Goal: Information Seeking & Learning: Learn about a topic

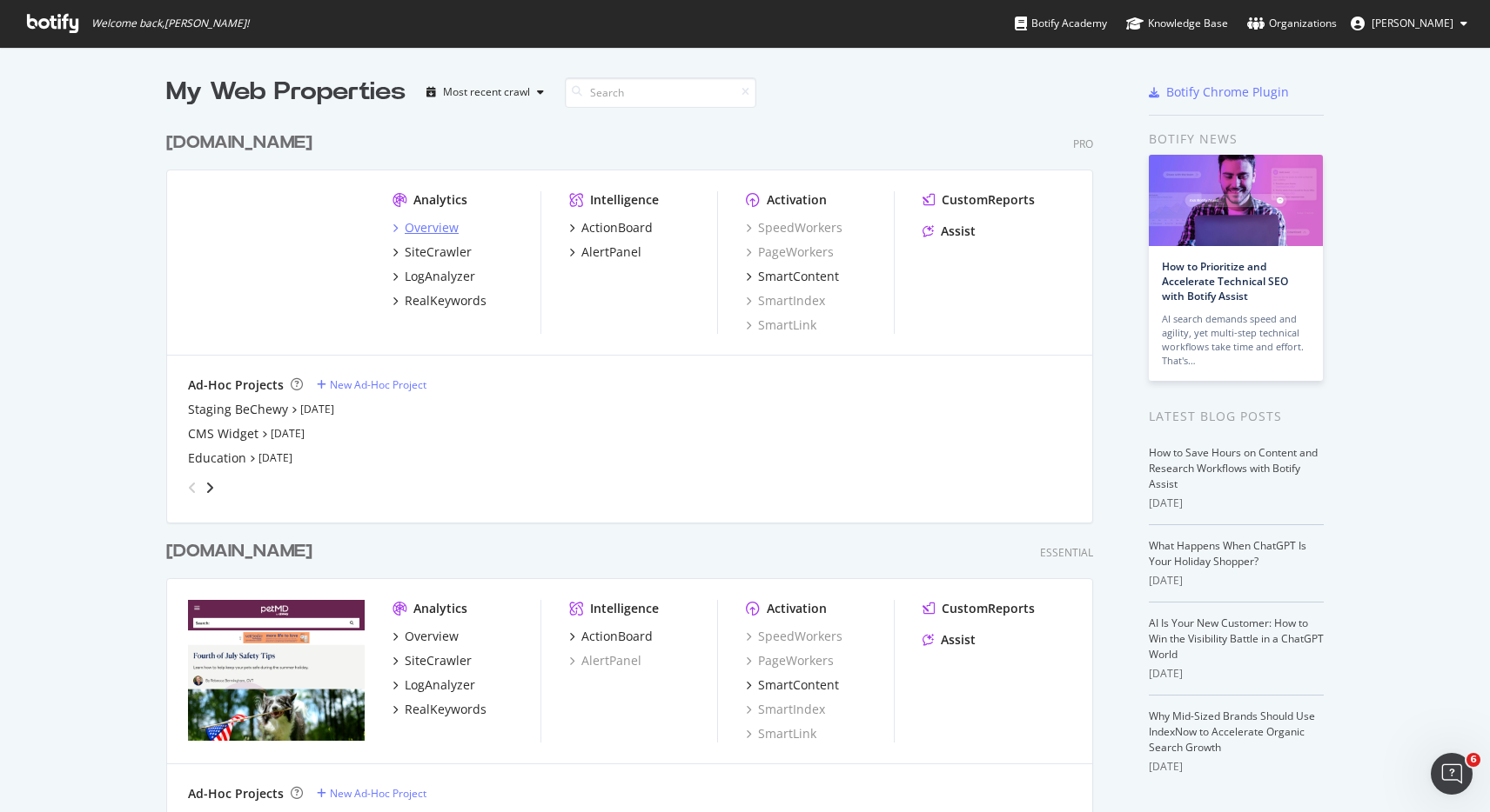
click at [405, 220] on div "Overview" at bounding box center [432, 227] width 54 height 17
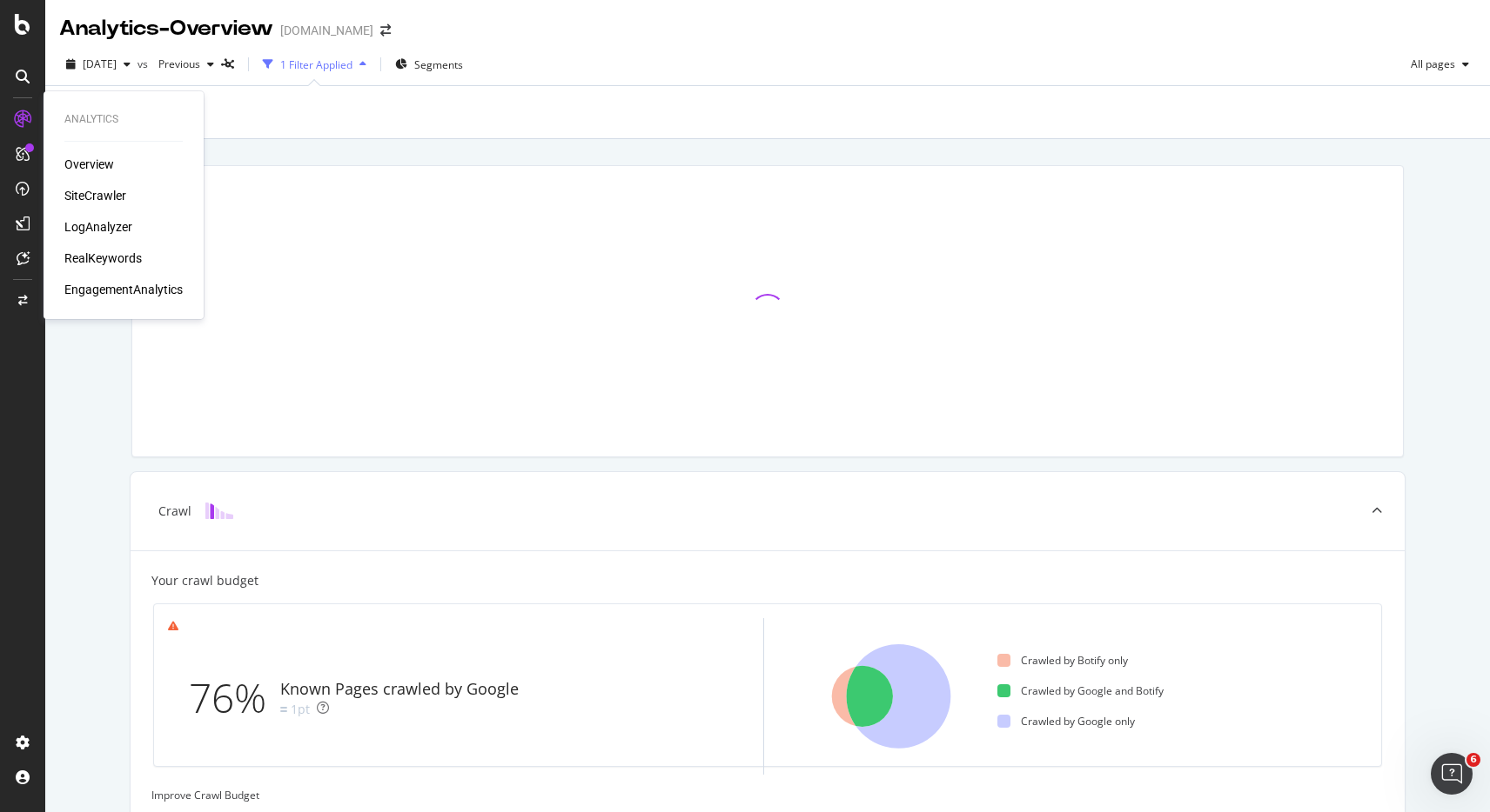
click at [120, 195] on div "SiteCrawler" at bounding box center [95, 195] width 62 height 17
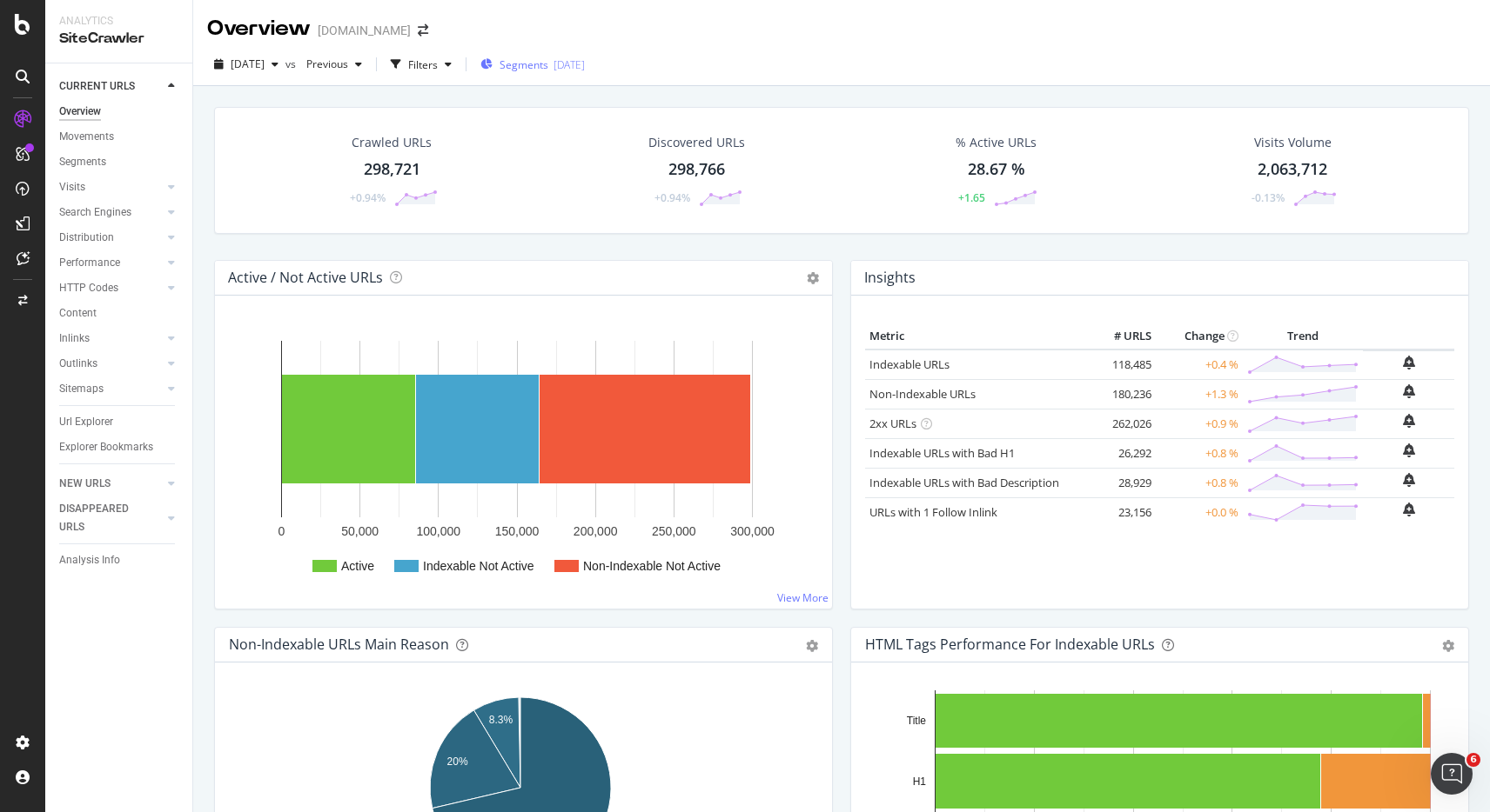
click at [578, 69] on div "Segments [DATE]" at bounding box center [532, 65] width 104 height 14
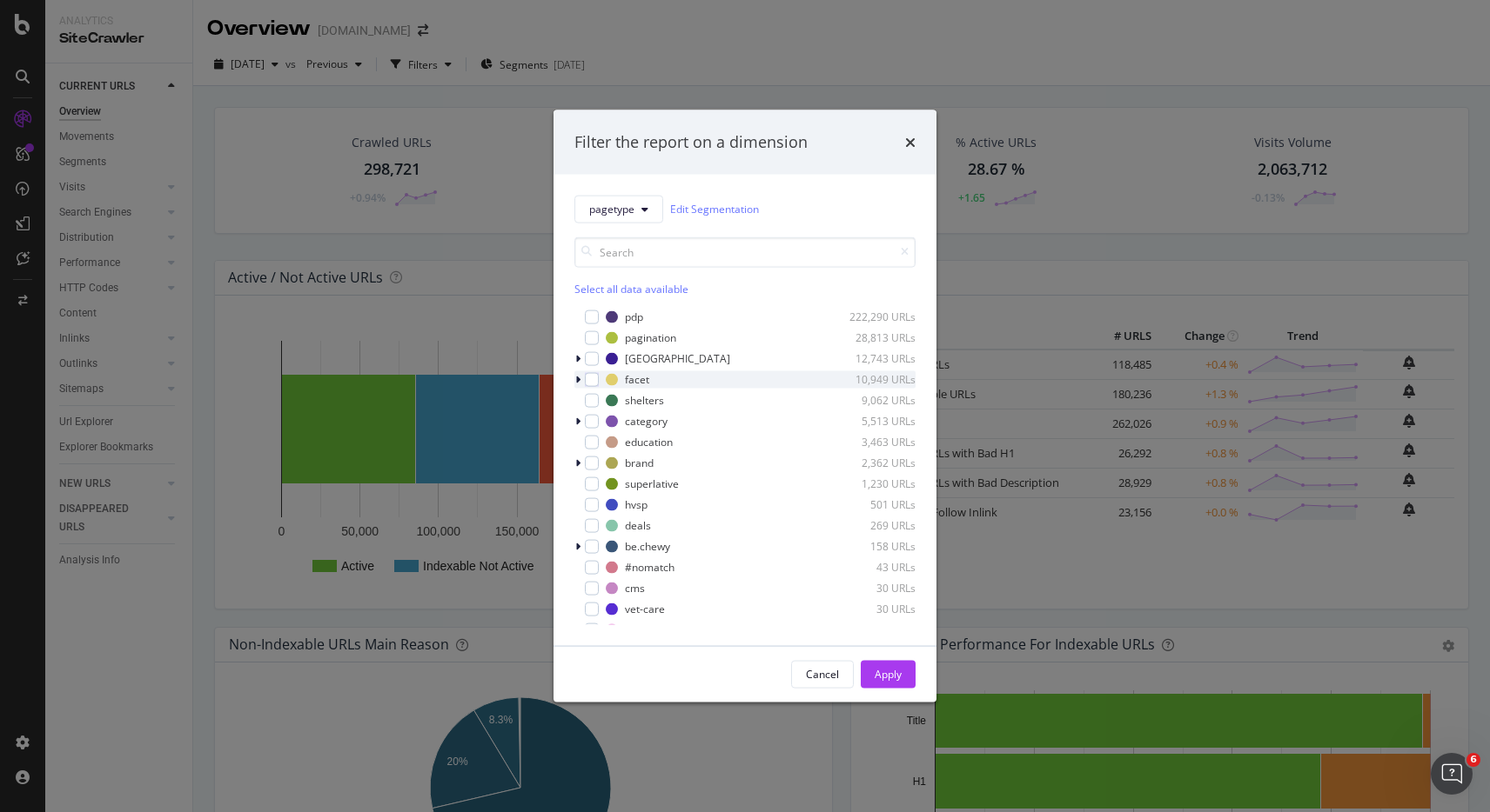
click at [580, 381] on div "modal" at bounding box center [580, 379] width 11 height 17
click at [636, 422] on div "new" at bounding box center [645, 421] width 20 height 14
click at [618, 466] on div "modal" at bounding box center [613, 463] width 14 height 14
click at [611, 442] on div "modal" at bounding box center [613, 442] width 14 height 14
click at [612, 441] on icon "modal" at bounding box center [613, 442] width 8 height 9
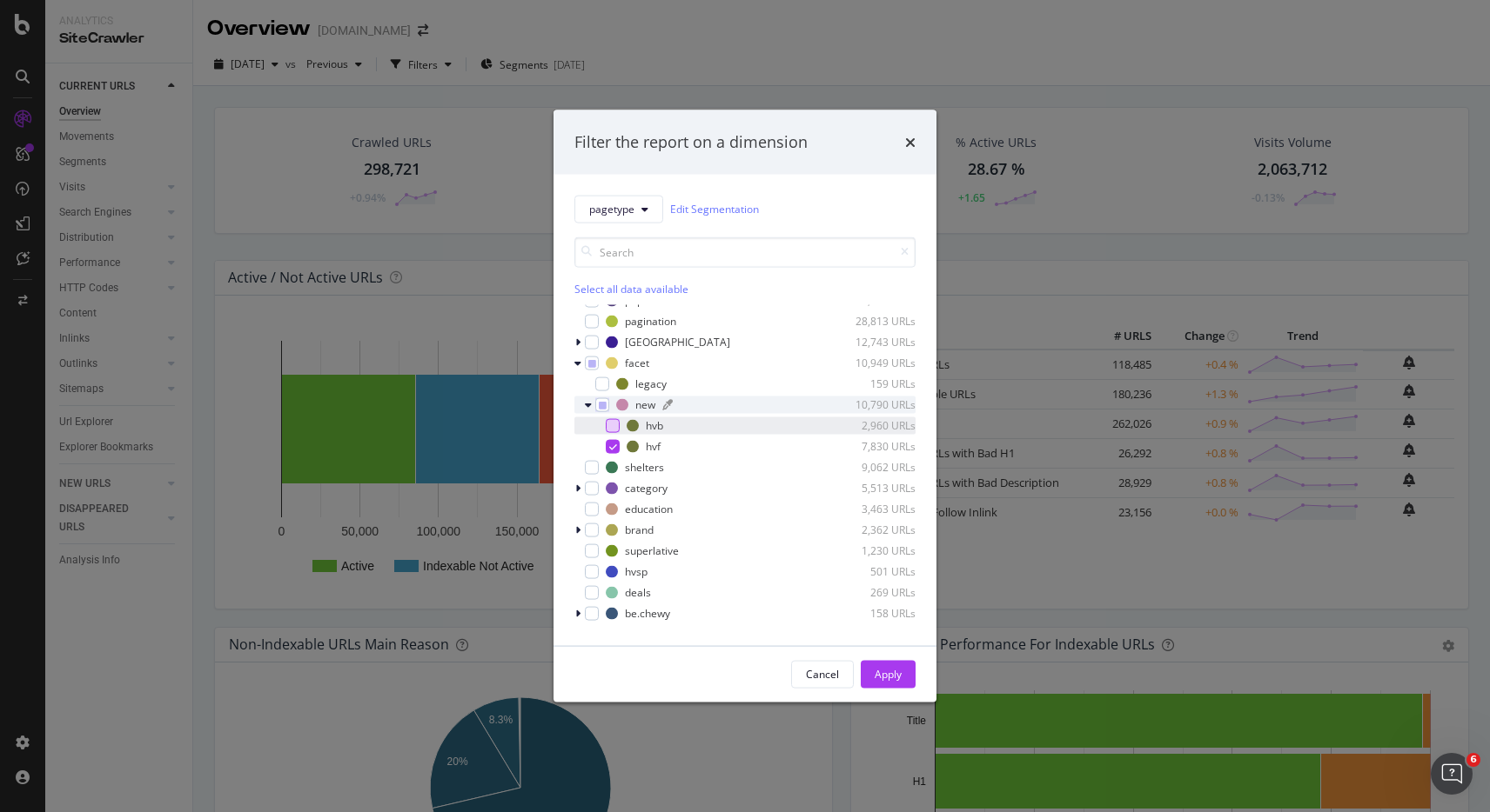
scroll to position [19, 0]
click at [597, 573] on div "modal" at bounding box center [592, 569] width 14 height 14
click at [892, 677] on div "Apply" at bounding box center [888, 675] width 27 height 14
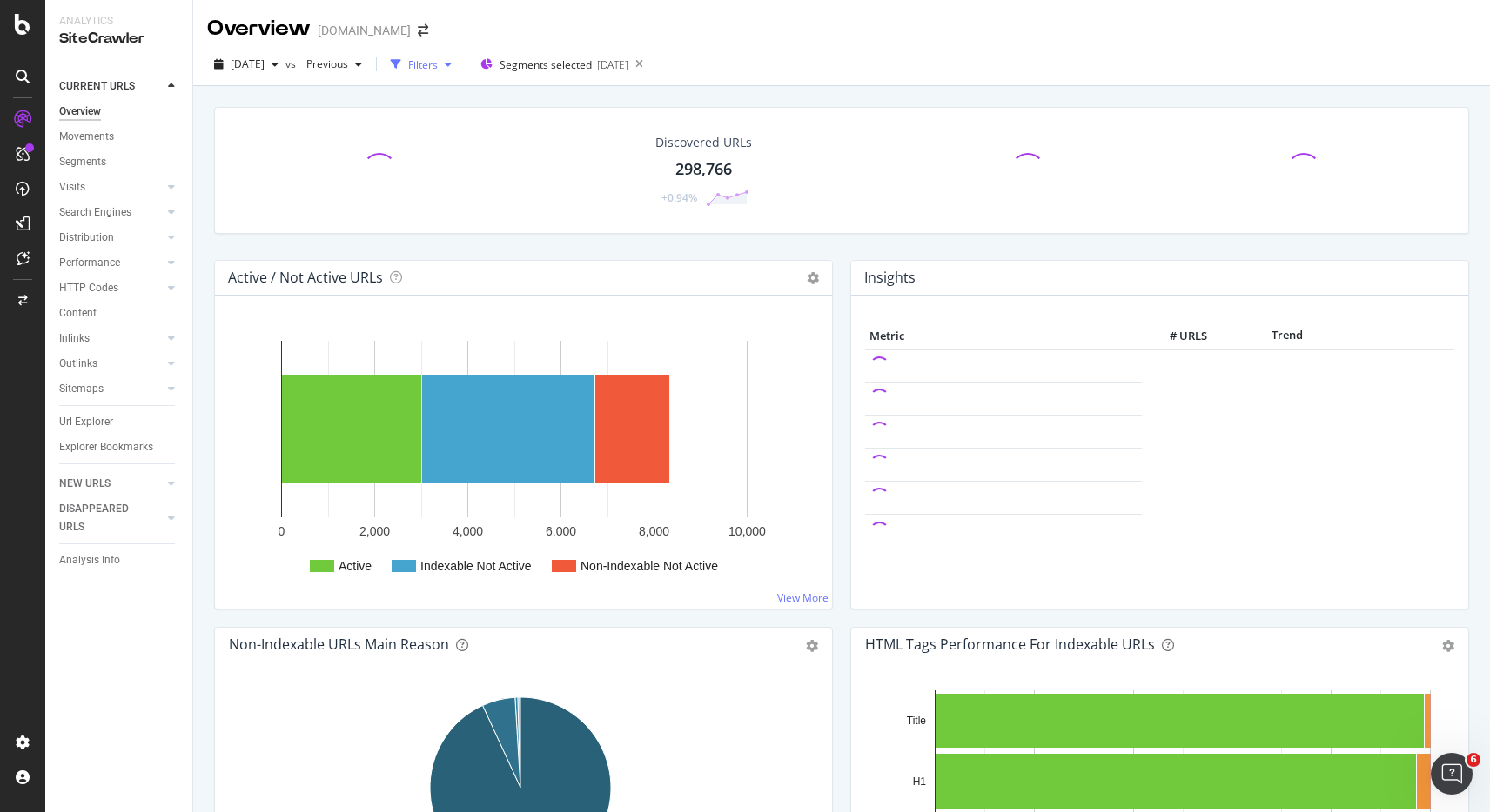
click at [438, 67] on div "Filters" at bounding box center [423, 65] width 30 height 14
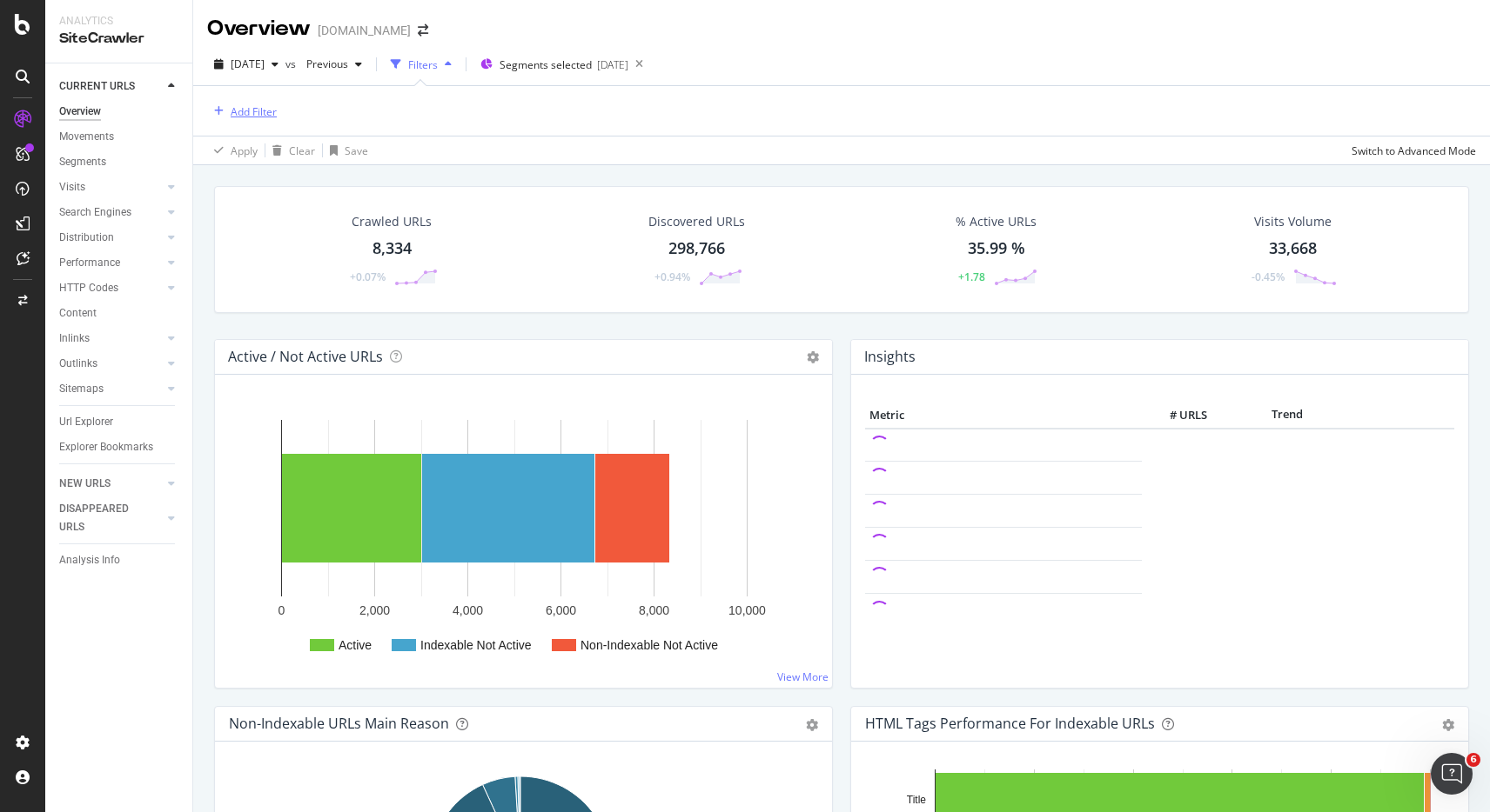
click at [271, 115] on div "Add Filter" at bounding box center [253, 111] width 46 height 14
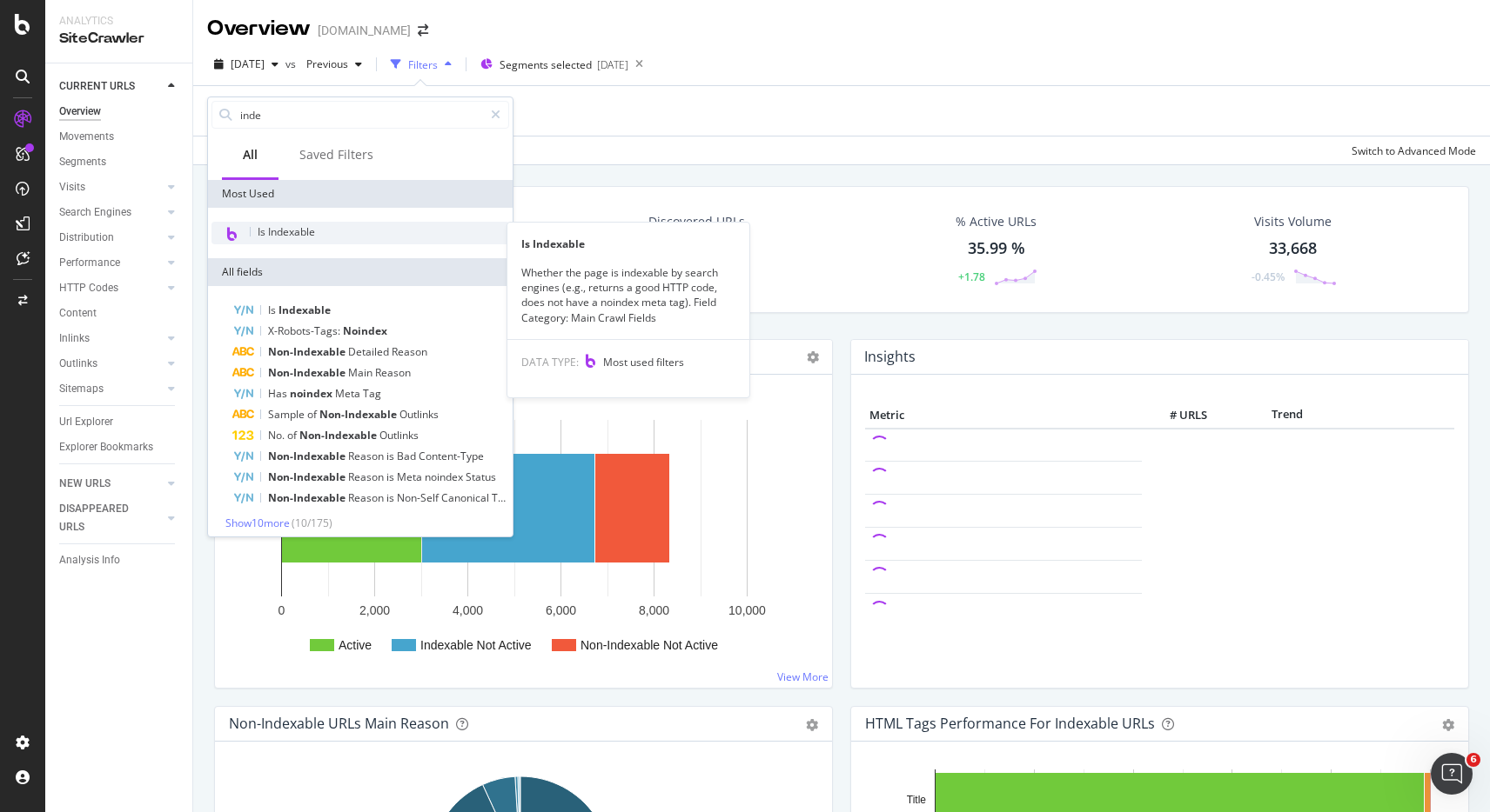
type input "inde"
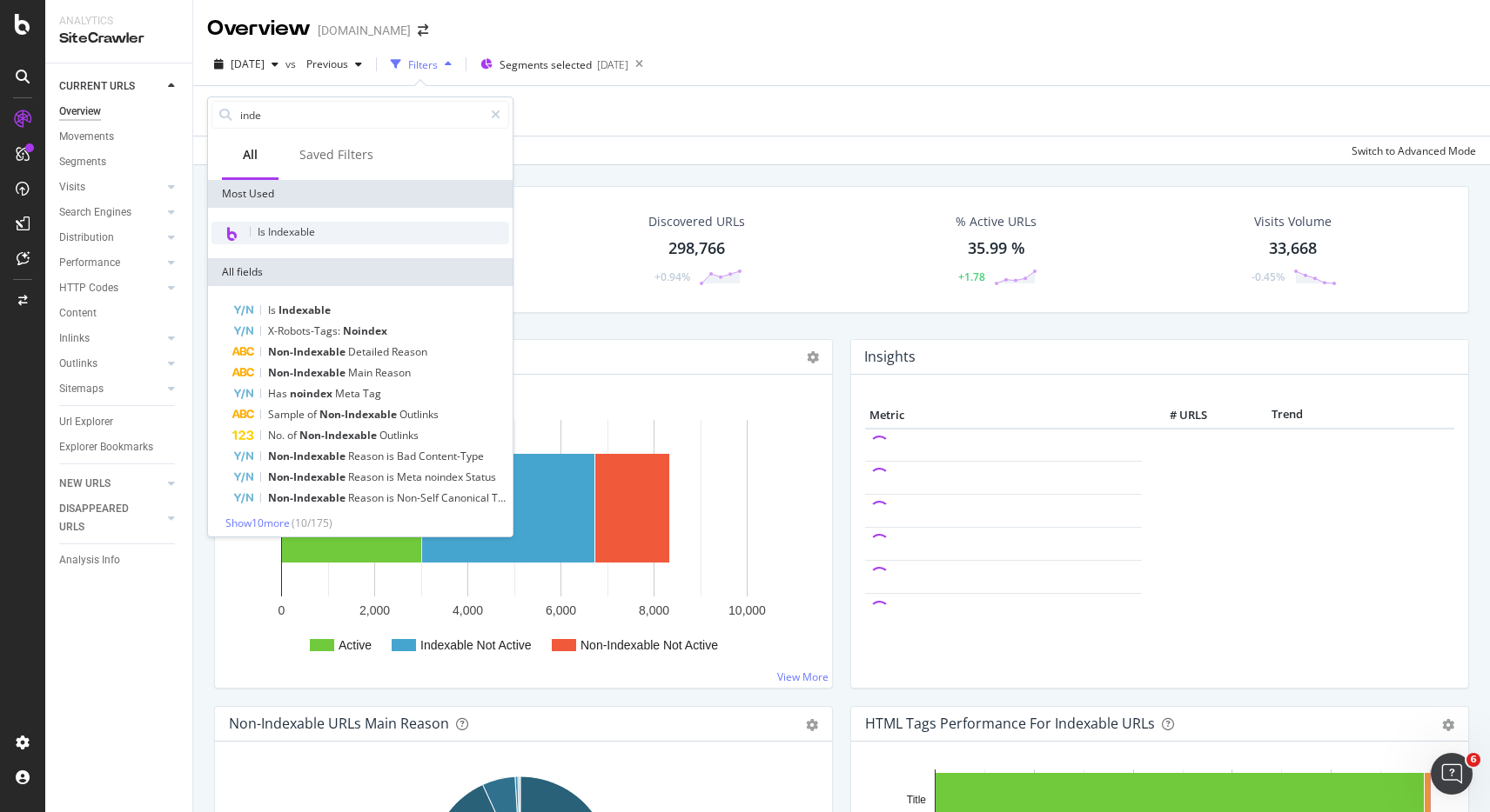
click at [303, 235] on span "Is Indexable" at bounding box center [286, 231] width 57 height 14
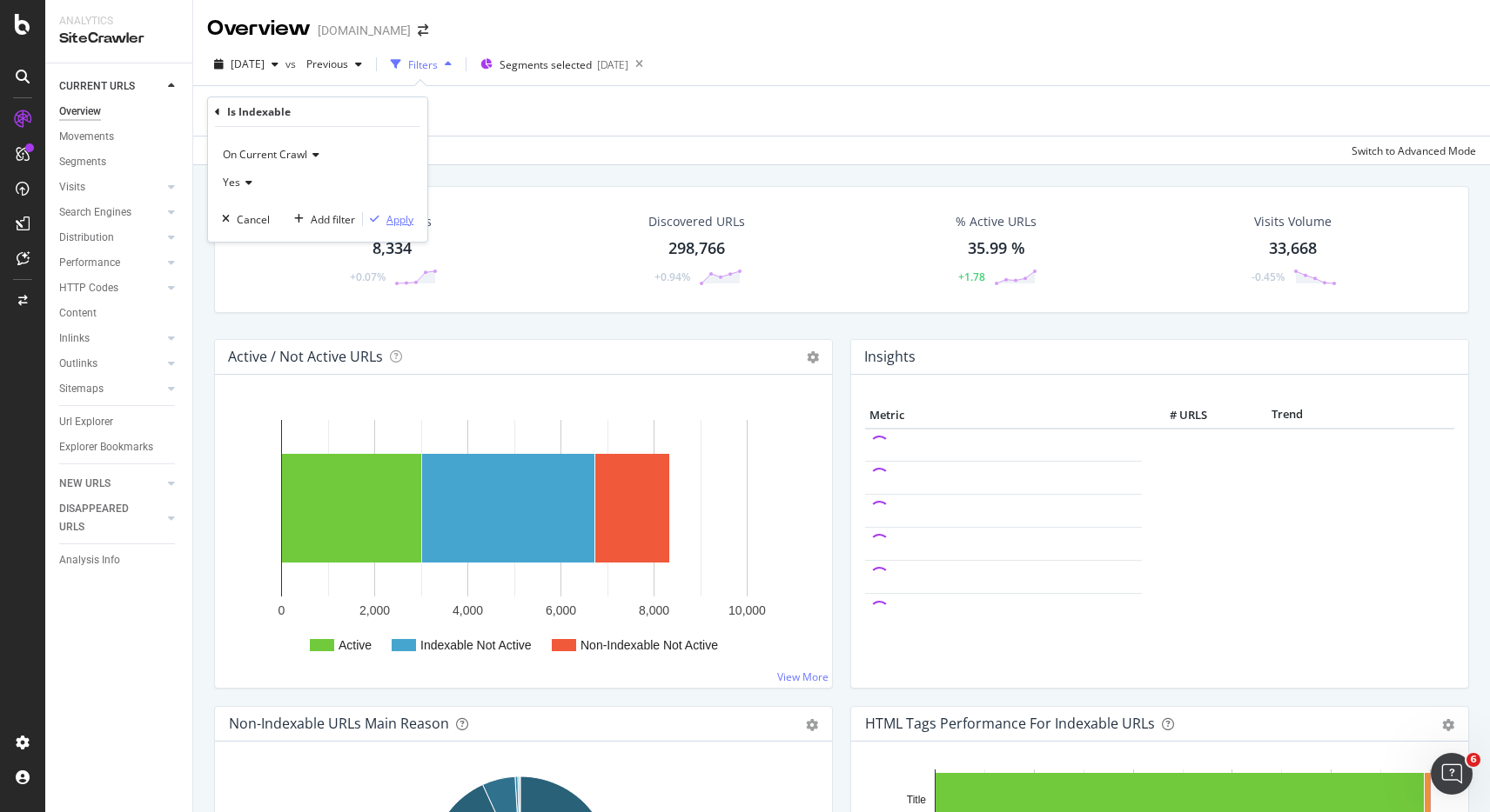
click at [408, 221] on div "Apply" at bounding box center [399, 220] width 27 height 14
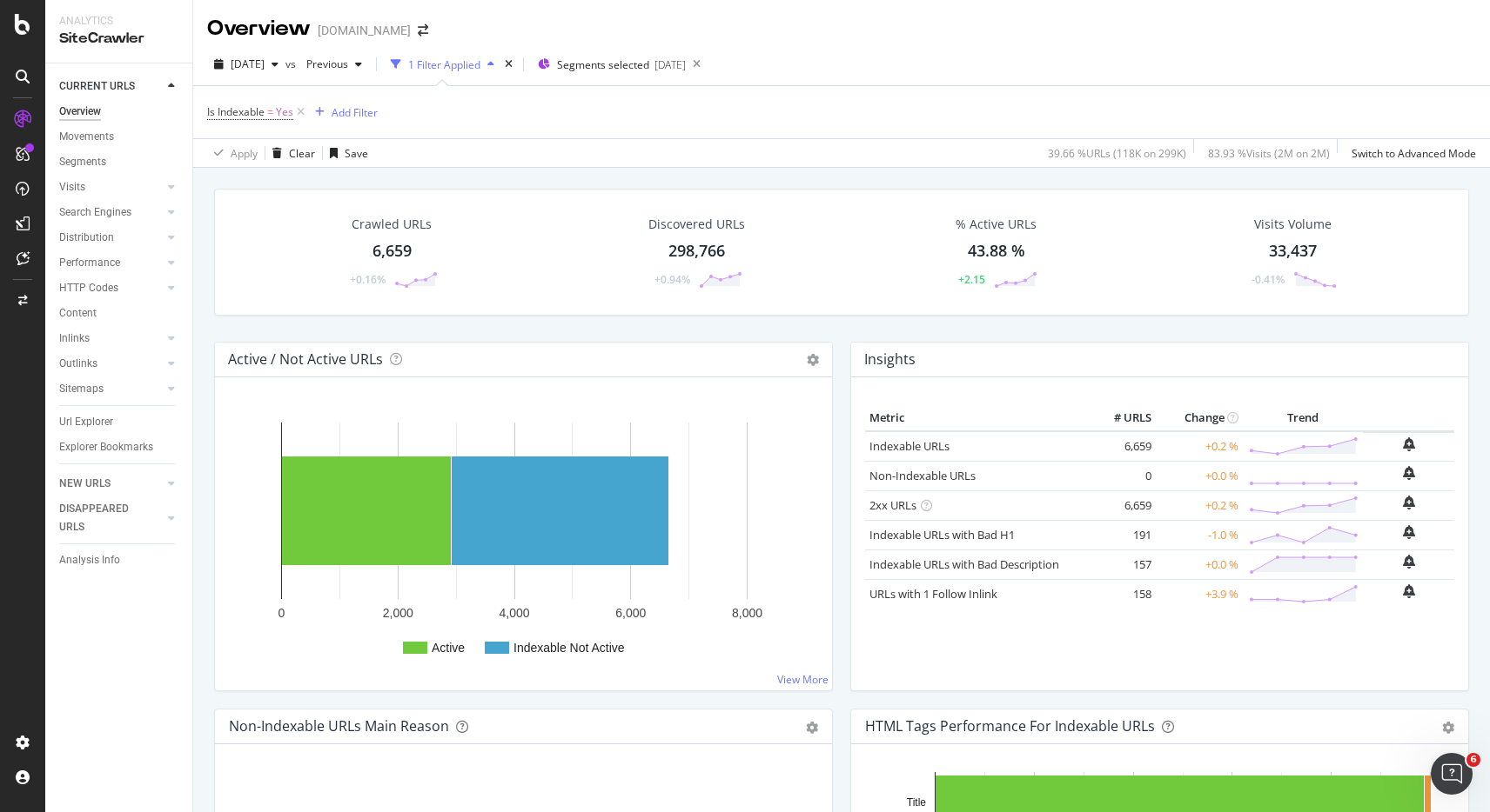
click at [384, 251] on div "6,659" at bounding box center [392, 251] width 39 height 22
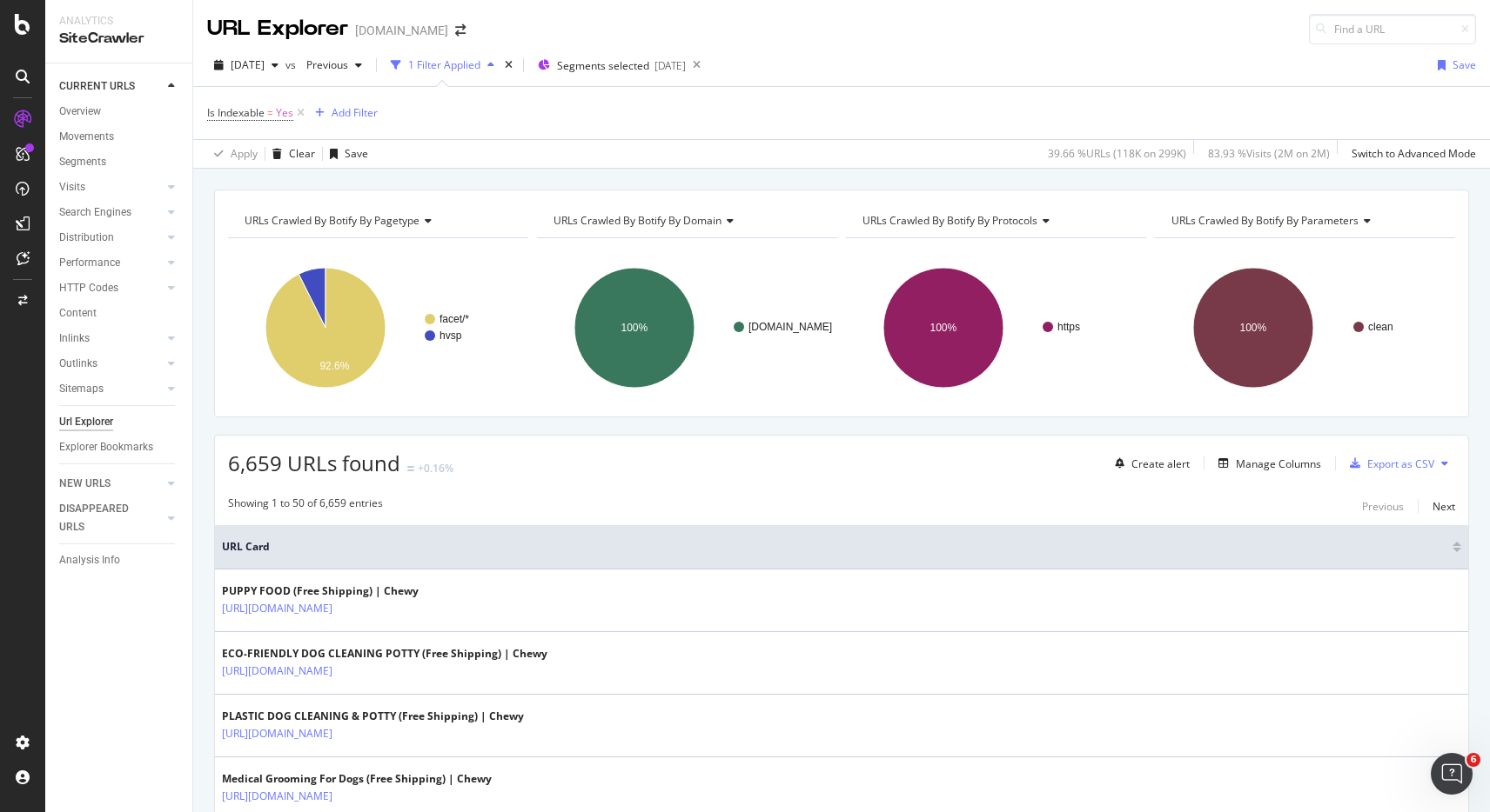
click at [275, 461] on span "6,659 URLs found" at bounding box center [314, 463] width 172 height 29
click at [359, 464] on span "6,659 URLs found" at bounding box center [314, 463] width 172 height 29
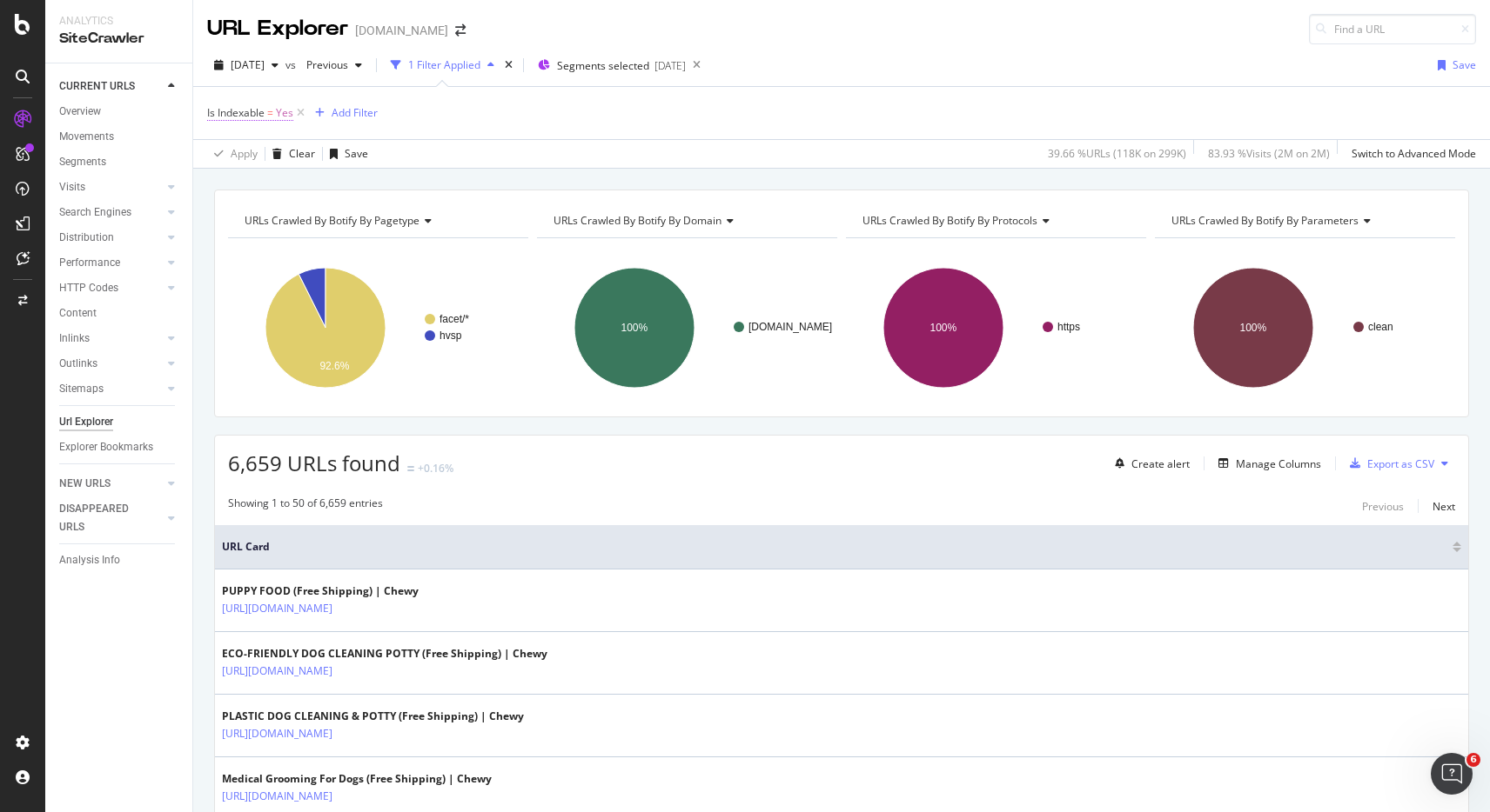
click at [273, 111] on span "Is Indexable = Yes" at bounding box center [250, 112] width 86 height 15
click at [250, 224] on div "Cancel" at bounding box center [253, 219] width 33 height 14
click at [302, 112] on icon at bounding box center [301, 112] width 14 height 17
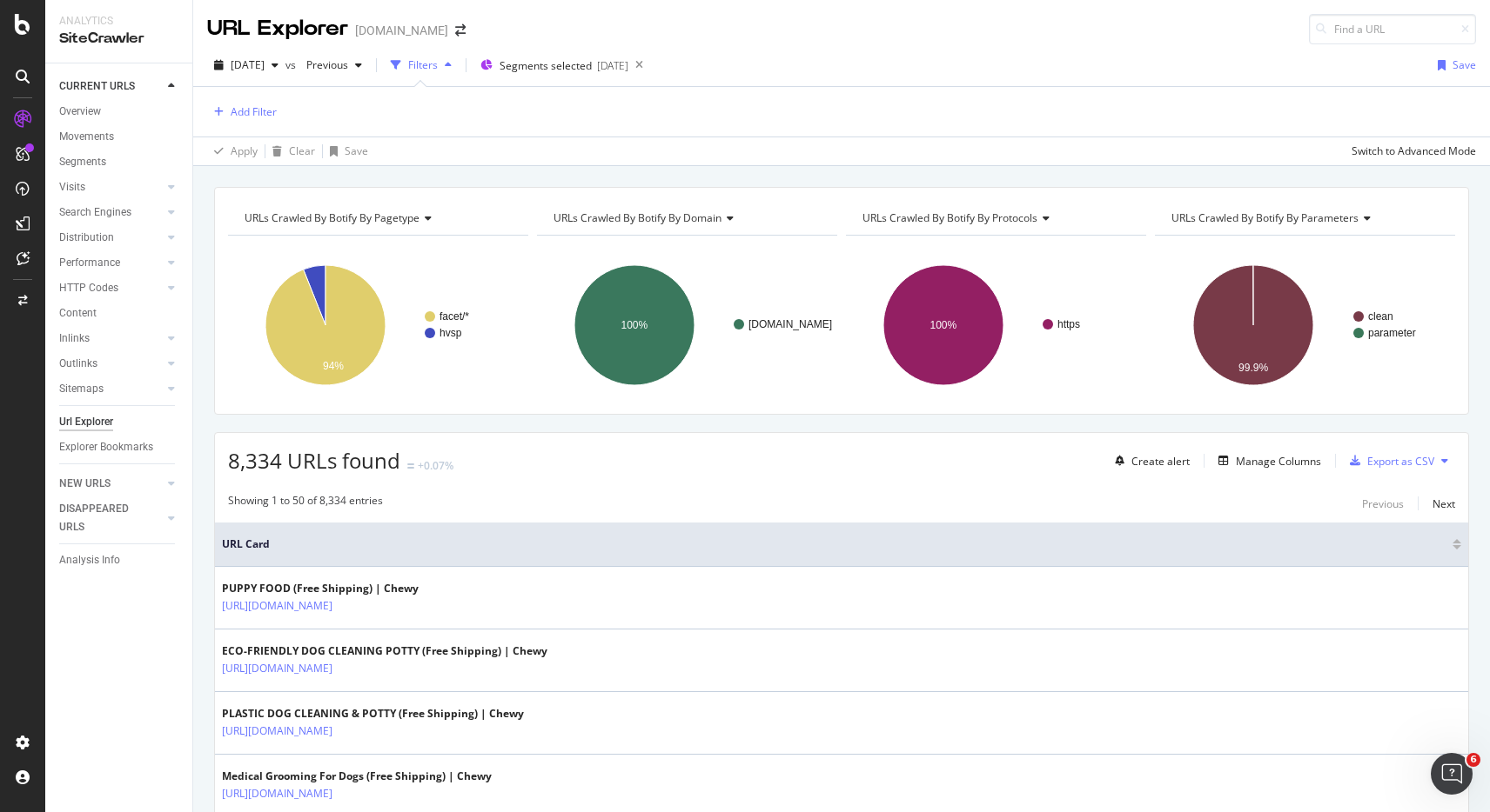
click at [285, 461] on span "8,334 URLs found" at bounding box center [314, 460] width 172 height 29
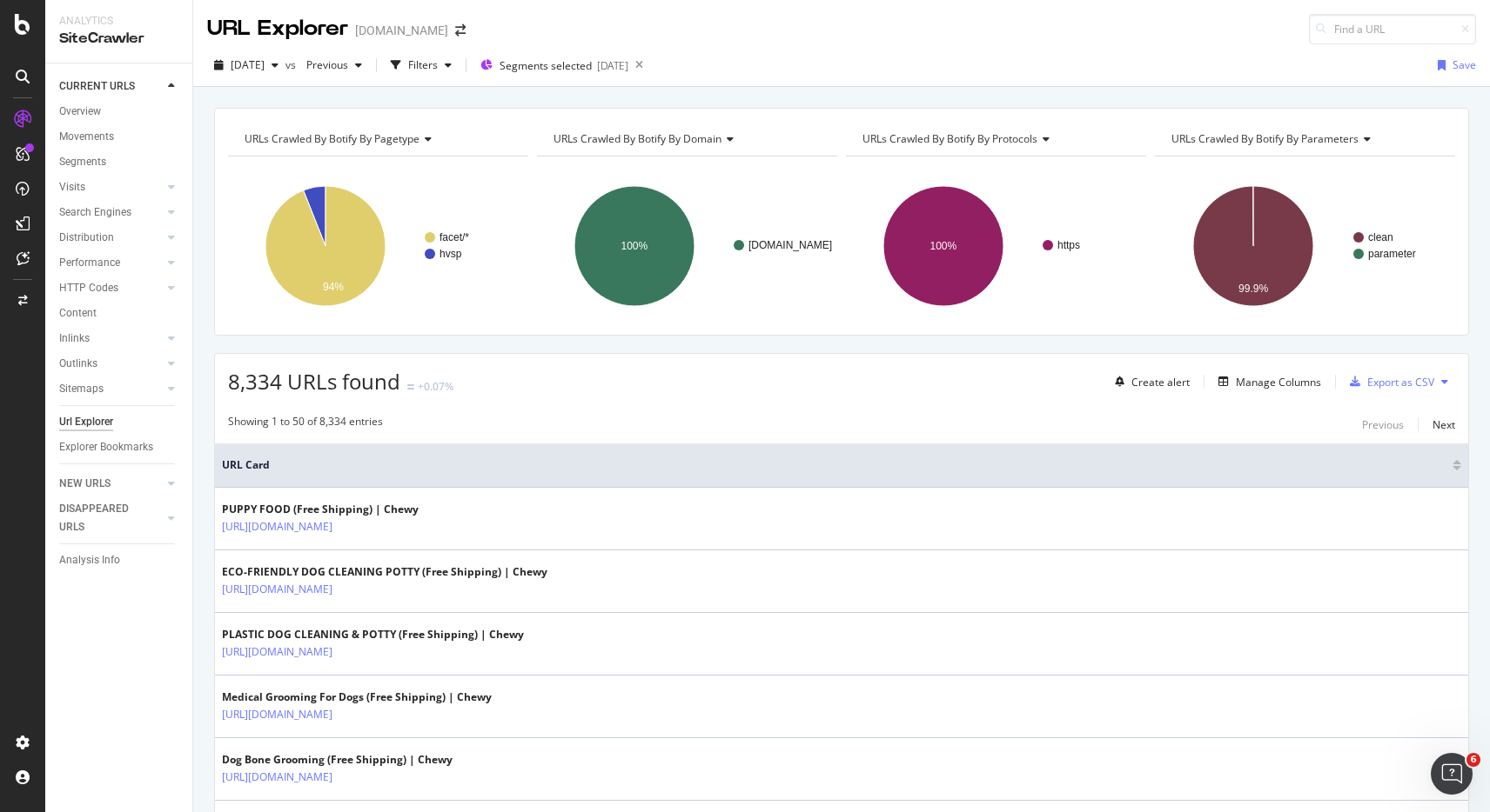
click at [285, 461] on span "URL Card" at bounding box center [835, 465] width 1226 height 15
click at [275, 389] on span "8,334 URLs found" at bounding box center [314, 381] width 172 height 29
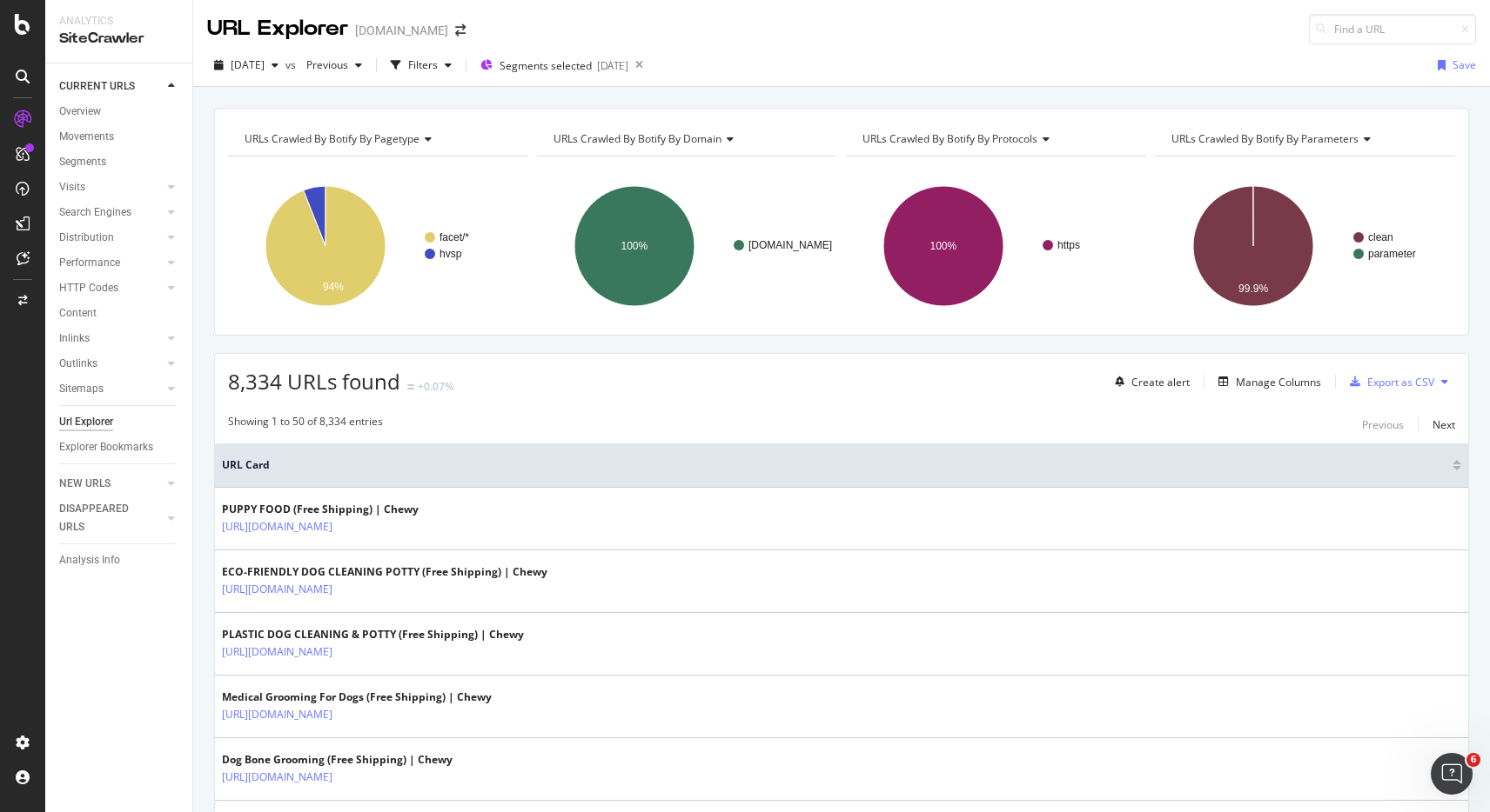
click at [405, 427] on div "Showing 1 to 50 of 8,334 entries Previous Next" at bounding box center [841, 423] width 1253 height 21
